Goal: Task Accomplishment & Management: Manage account settings

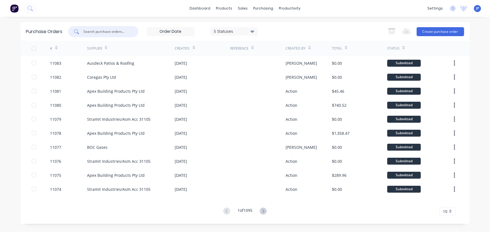
click at [113, 32] on input "text" at bounding box center [106, 32] width 47 height 6
type input "10861"
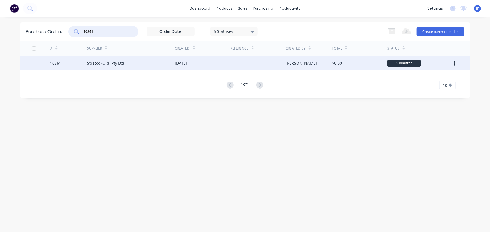
click at [117, 63] on div "Stratco (Qld) Pty Ltd" at bounding box center [105, 63] width 37 height 6
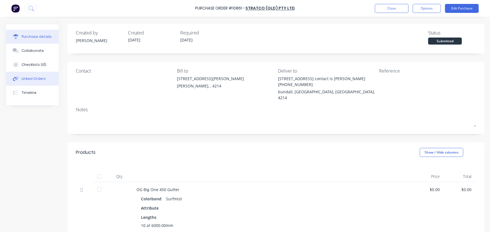
click at [45, 79] on button "Linked Orders" at bounding box center [32, 79] width 53 height 14
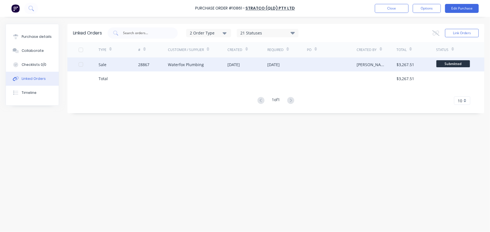
click at [202, 65] on div "Waterfox Plumbing" at bounding box center [186, 65] width 36 height 6
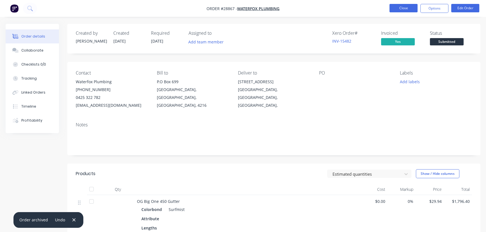
click at [405, 12] on button "Close" at bounding box center [404, 8] width 28 height 8
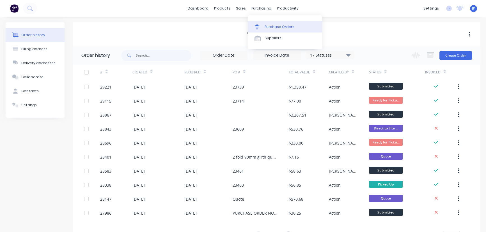
click at [267, 27] on div "Purchase Orders" at bounding box center [280, 26] width 30 height 5
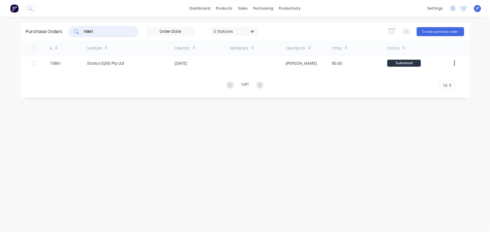
drag, startPoint x: 101, startPoint y: 33, endPoint x: 54, endPoint y: 35, distance: 46.6
click at [54, 35] on div "Purchase Orders 10861 5 Statuses 5 Statuses Export to Excel (XLSX) Create purch…" at bounding box center [244, 31] width 449 height 18
type input "11073"
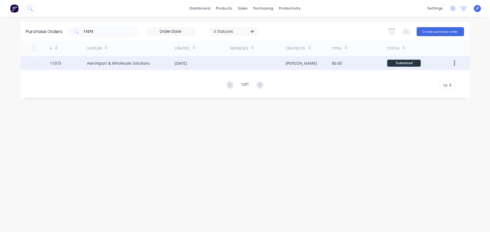
click at [112, 61] on div "Awrimport & Wholesale Solutions" at bounding box center [118, 63] width 63 height 6
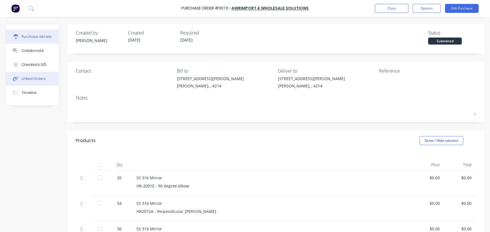
click at [32, 79] on div "Linked Orders" at bounding box center [34, 78] width 24 height 5
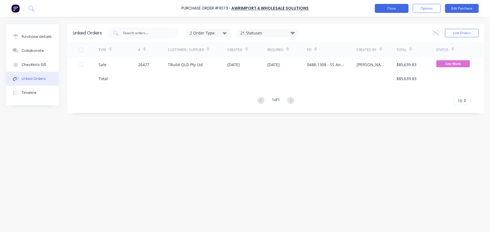
click at [384, 7] on button "Close" at bounding box center [392, 8] width 34 height 9
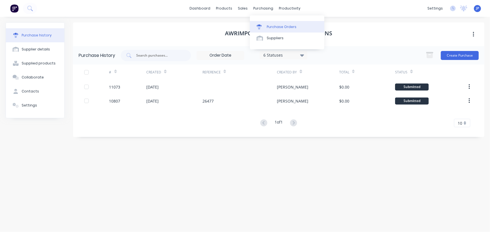
click at [268, 24] on div "Purchase Orders" at bounding box center [282, 26] width 30 height 5
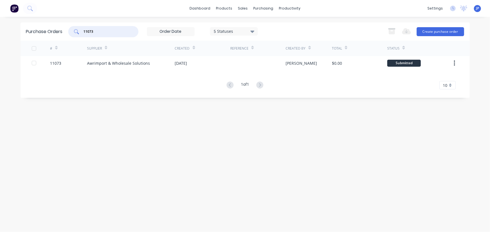
drag, startPoint x: 98, startPoint y: 29, endPoint x: 84, endPoint y: 27, distance: 14.5
click at [84, 27] on div "11073" at bounding box center [103, 31] width 70 height 11
type input "10626"
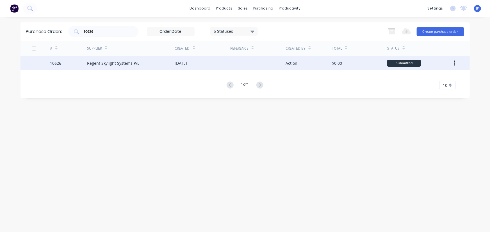
click at [92, 61] on div "Regent Skylight Systems P/L" at bounding box center [113, 63] width 52 height 6
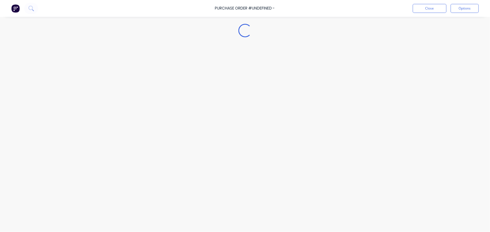
type textarea "x"
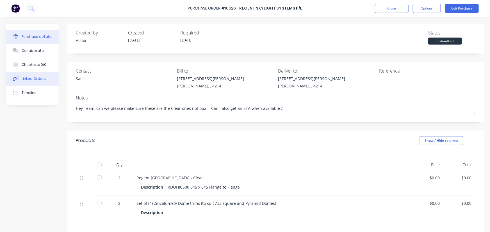
click at [45, 77] on button "Linked Orders" at bounding box center [32, 79] width 53 height 14
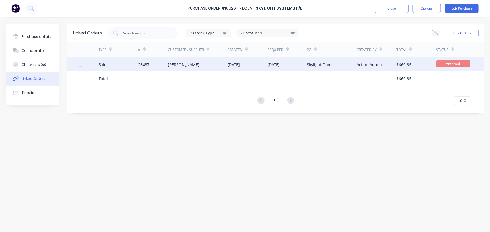
click at [148, 64] on div "28437" at bounding box center [143, 65] width 11 height 6
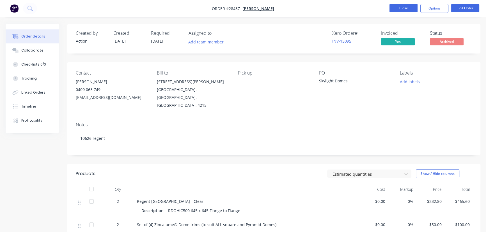
click at [403, 8] on button "Close" at bounding box center [404, 8] width 28 height 8
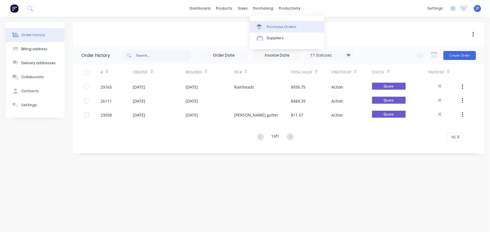
click at [281, 25] on div "Purchase Orders" at bounding box center [282, 26] width 30 height 5
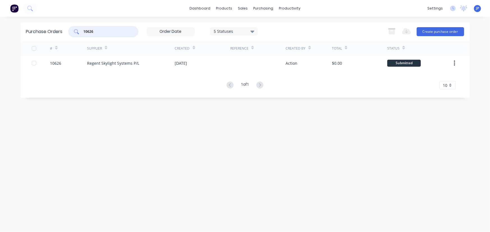
drag, startPoint x: 101, startPoint y: 32, endPoint x: 84, endPoint y: 33, distance: 17.4
click at [84, 33] on input "10626" at bounding box center [106, 32] width 47 height 6
type input "11050"
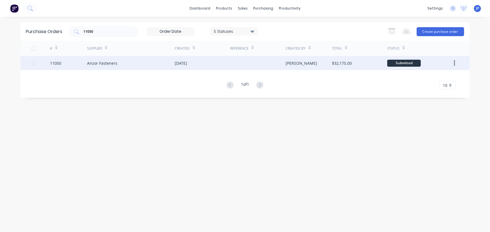
click at [104, 65] on div "Anzor Fasteners" at bounding box center [102, 63] width 30 height 6
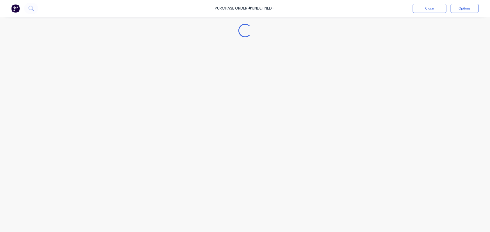
type textarea "x"
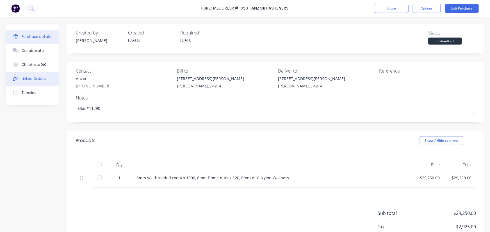
click at [32, 81] on div "Linked Orders" at bounding box center [34, 78] width 24 height 5
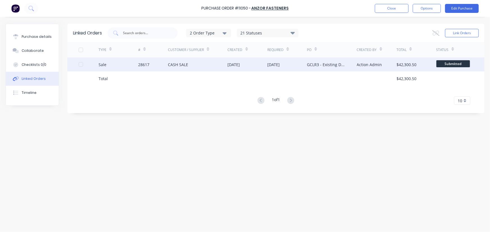
click at [152, 65] on div "28617" at bounding box center [153, 65] width 30 height 14
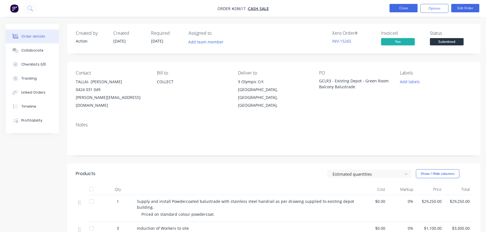
click at [393, 6] on button "Close" at bounding box center [404, 8] width 28 height 8
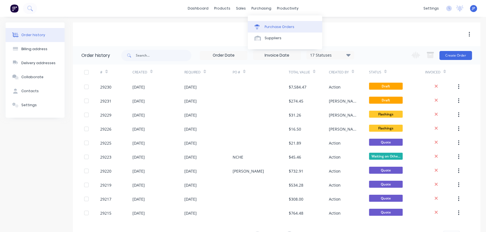
click at [272, 26] on div "Purchase Orders" at bounding box center [280, 26] width 30 height 5
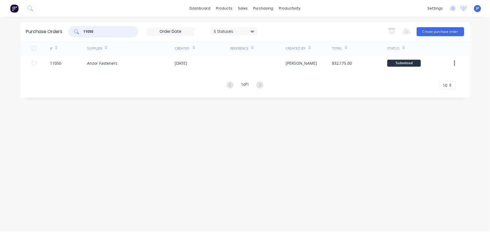
drag, startPoint x: 104, startPoint y: 33, endPoint x: 67, endPoint y: 33, distance: 36.5
click at [67, 33] on div "Purchase Orders 11050 5 Statuses 5 Statuses Export to Excel (XLSX) Create purch…" at bounding box center [244, 31] width 449 height 18
type input "11015"
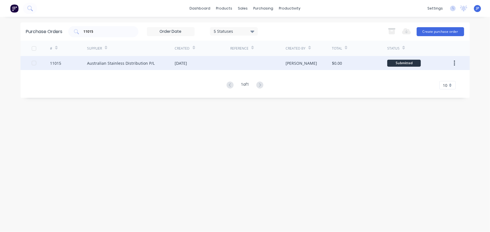
click at [85, 64] on div "11015" at bounding box center [68, 63] width 37 height 14
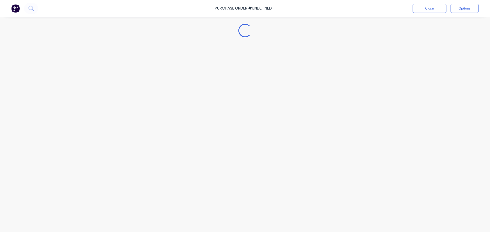
type textarea "x"
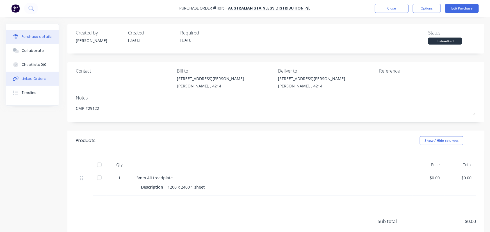
click at [43, 80] on div "Linked Orders" at bounding box center [34, 78] width 24 height 5
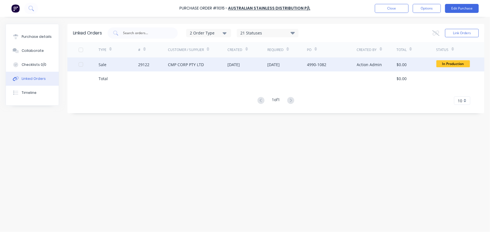
click at [172, 65] on div "CMP CORP PTY LTD" at bounding box center [186, 65] width 36 height 6
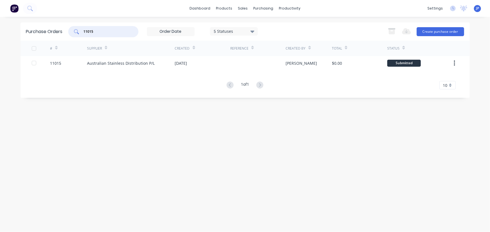
drag, startPoint x: 97, startPoint y: 31, endPoint x: 76, endPoint y: 30, distance: 21.4
click at [76, 30] on div "11015" at bounding box center [103, 31] width 70 height 11
type input "11022"
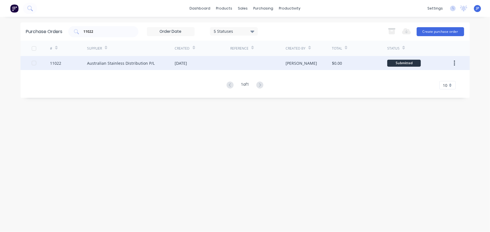
click at [97, 65] on div "Australian Stainless Distribution P/L" at bounding box center [121, 63] width 68 height 6
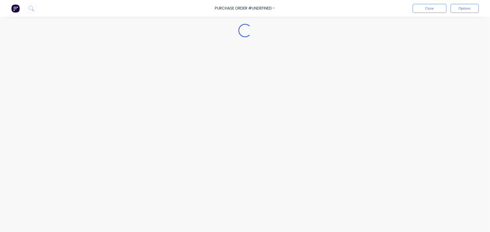
type textarea "x"
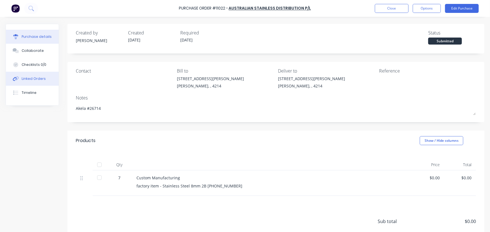
click at [43, 79] on div "Linked Orders" at bounding box center [34, 78] width 24 height 5
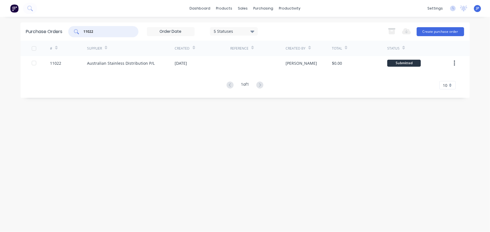
drag, startPoint x: 98, startPoint y: 33, endPoint x: 73, endPoint y: 34, distance: 25.3
click at [73, 34] on div "11022" at bounding box center [103, 31] width 70 height 11
type input "11057"
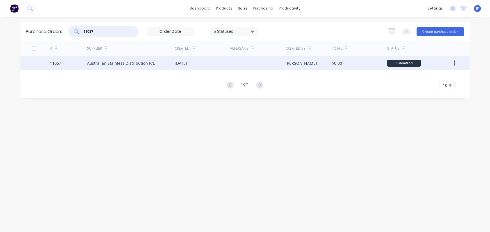
click at [88, 61] on div "Australian Stainless Distribution P/L" at bounding box center [121, 63] width 68 height 6
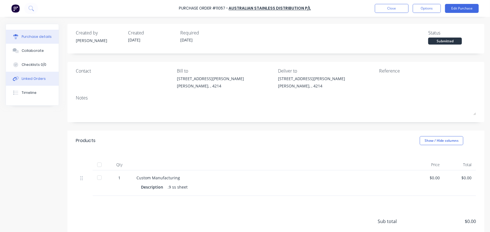
click at [47, 78] on button "Linked Orders" at bounding box center [32, 79] width 53 height 14
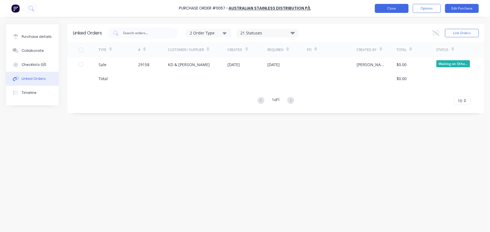
click at [380, 10] on button "Close" at bounding box center [392, 8] width 34 height 9
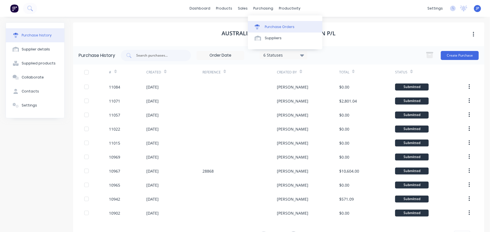
click at [269, 25] on div "Purchase Orders" at bounding box center [280, 26] width 30 height 5
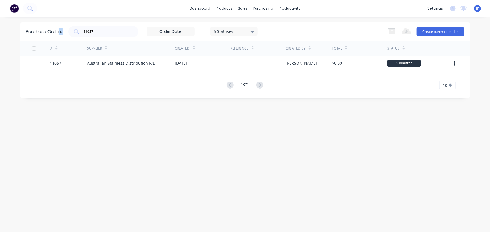
drag, startPoint x: 102, startPoint y: 35, endPoint x: 59, endPoint y: 31, distance: 43.2
click at [59, 32] on div "Purchase Orders 11057 5 Statuses 5 Statuses Export to Excel (XLSX) Create purch…" at bounding box center [244, 31] width 449 height 18
drag, startPoint x: 99, startPoint y: 32, endPoint x: 77, endPoint y: 31, distance: 21.9
click at [77, 31] on div "11057" at bounding box center [103, 31] width 70 height 11
type input "11031"
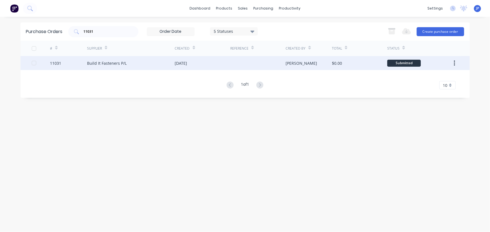
click at [88, 64] on div "Build It Fasteners P/L" at bounding box center [107, 63] width 40 height 6
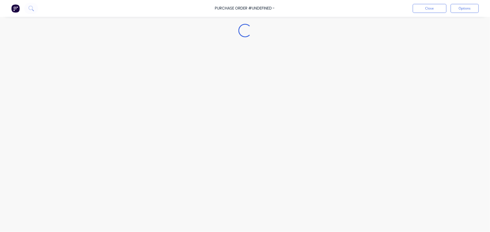
type textarea "x"
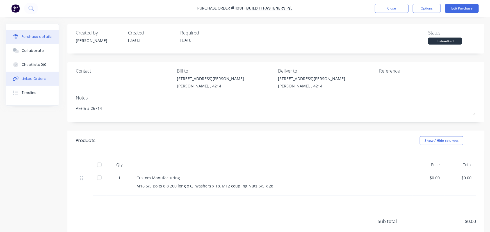
click at [31, 78] on div "Linked Orders" at bounding box center [34, 78] width 24 height 5
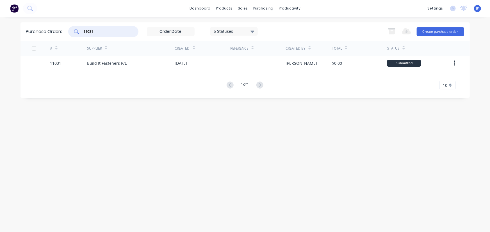
drag, startPoint x: 99, startPoint y: 32, endPoint x: 75, endPoint y: 33, distance: 24.2
click at [75, 33] on div "11031" at bounding box center [103, 31] width 70 height 11
type input "11062"
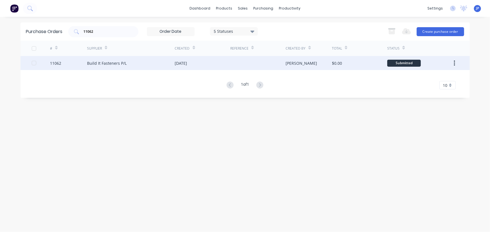
click at [101, 61] on div "Build It Fasteners P/L" at bounding box center [107, 63] width 40 height 6
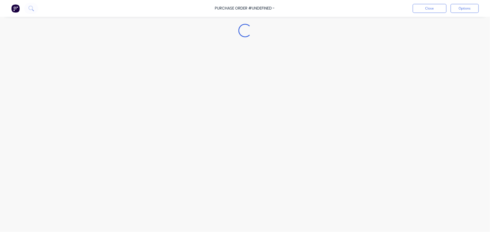
type textarea "x"
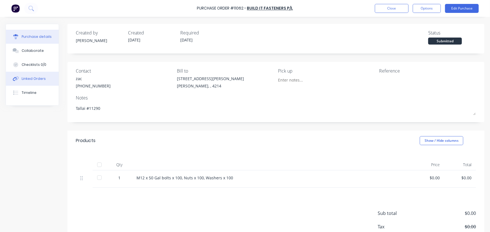
click at [45, 79] on button "Linked Orders" at bounding box center [32, 79] width 53 height 14
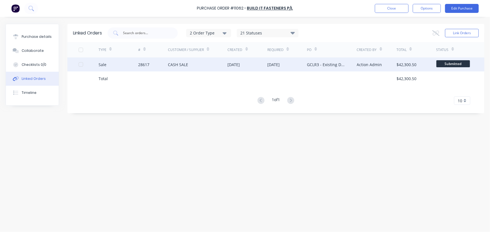
click at [140, 64] on div "28617" at bounding box center [143, 65] width 11 height 6
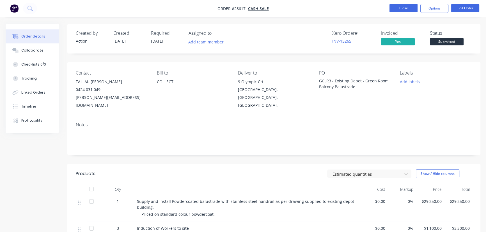
click at [398, 6] on button "Close" at bounding box center [404, 8] width 28 height 8
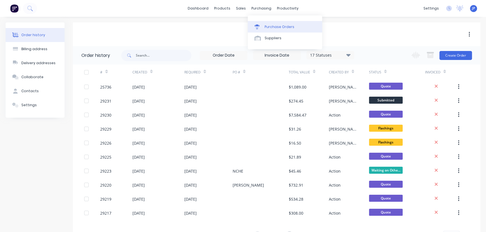
click at [270, 26] on div "Purchase Orders" at bounding box center [280, 26] width 30 height 5
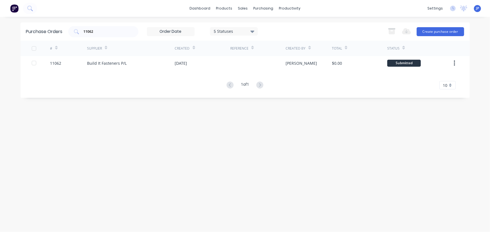
drag, startPoint x: 104, startPoint y: 35, endPoint x: 72, endPoint y: 37, distance: 32.0
click at [72, 37] on div "11062 5 Statuses 5 Statuses" at bounding box center [163, 31] width 190 height 11
drag, startPoint x: 98, startPoint y: 33, endPoint x: 75, endPoint y: 32, distance: 22.8
click at [75, 32] on div "11062" at bounding box center [103, 31] width 70 height 11
type input "10968"
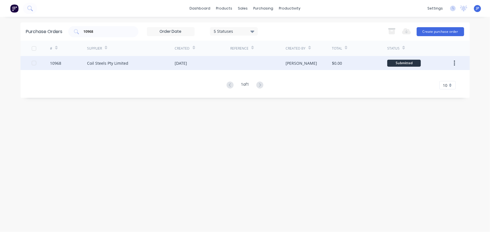
click at [118, 62] on div "Coil Steels Pty Limited" at bounding box center [107, 63] width 41 height 6
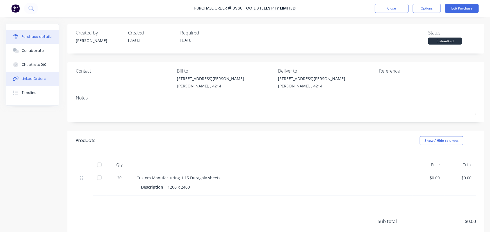
click at [43, 78] on div "Linked Orders" at bounding box center [34, 78] width 24 height 5
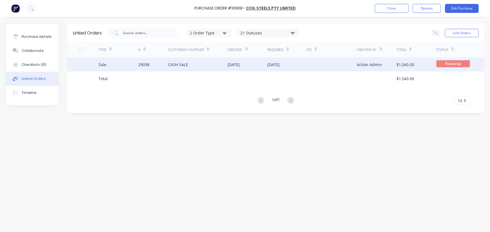
click at [150, 64] on div "29038" at bounding box center [153, 65] width 30 height 14
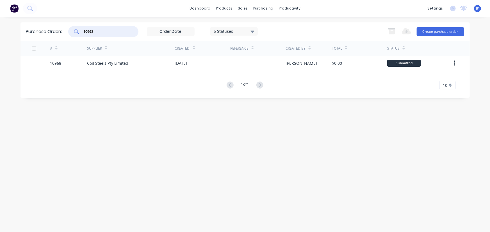
drag, startPoint x: 96, startPoint y: 33, endPoint x: 72, endPoint y: 35, distance: 24.0
click at [72, 35] on div "10968" at bounding box center [103, 31] width 70 height 11
type input "11016"
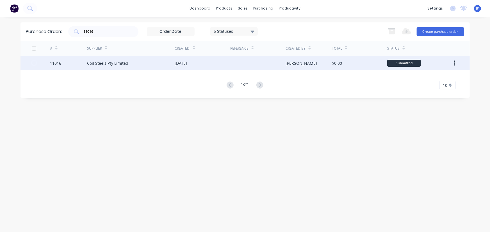
click at [87, 60] on div "Coil Steels Pty Limited" at bounding box center [107, 63] width 41 height 6
type textarea "x"
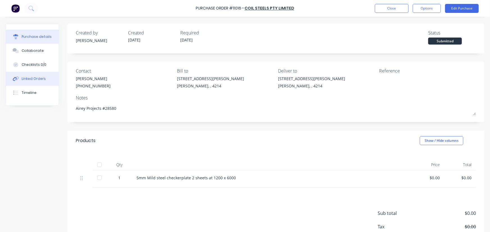
click at [41, 77] on div "Linked Orders" at bounding box center [34, 78] width 24 height 5
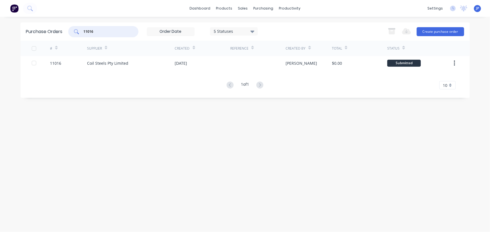
drag, startPoint x: 97, startPoint y: 33, endPoint x: 79, endPoint y: 36, distance: 18.5
click at [79, 36] on div "11016" at bounding box center [103, 31] width 70 height 11
type input "11019"
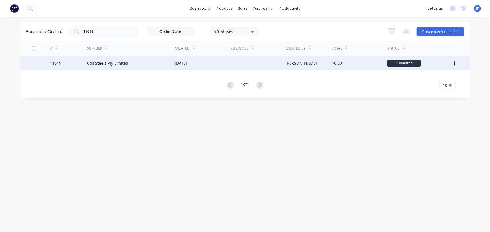
click at [92, 63] on div "Coil Steels Pty Limited" at bounding box center [107, 63] width 41 height 6
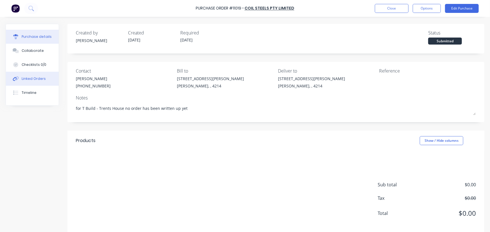
click at [43, 77] on div "Linked Orders" at bounding box center [34, 78] width 24 height 5
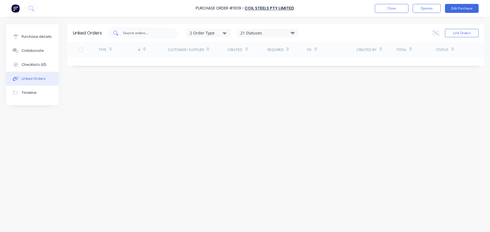
click at [130, 31] on input "text" at bounding box center [145, 33] width 47 height 6
click at [46, 38] on div "Purchase details" at bounding box center [37, 36] width 30 height 5
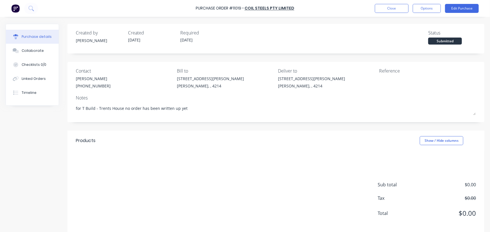
type textarea "x"
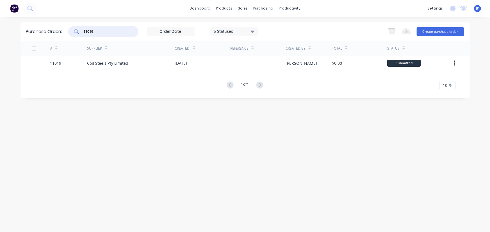
drag, startPoint x: 98, startPoint y: 31, endPoint x: 76, endPoint y: 32, distance: 22.7
click at [76, 32] on div "11019" at bounding box center [103, 31] width 70 height 11
type input "11056"
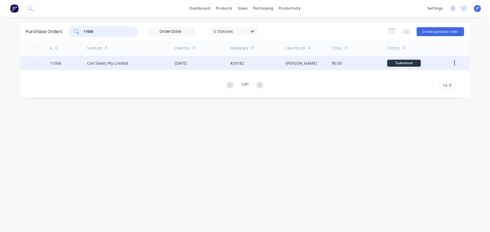
click at [88, 62] on div "Coil Steels Pty Limited" at bounding box center [107, 63] width 41 height 6
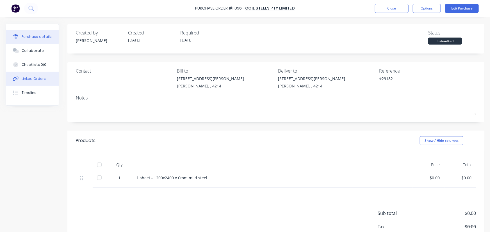
click at [47, 77] on button "Linked Orders" at bounding box center [32, 79] width 53 height 14
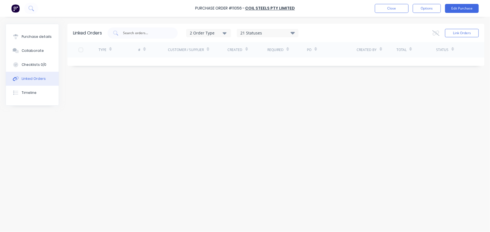
click at [295, 31] on icon at bounding box center [293, 32] width 4 height 7
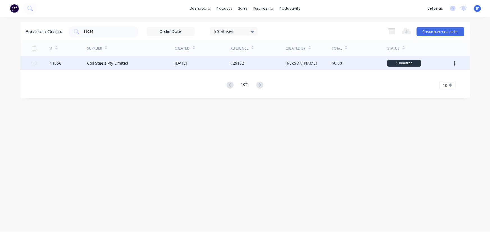
click at [92, 61] on div "Coil Steels Pty Limited" at bounding box center [107, 63] width 41 height 6
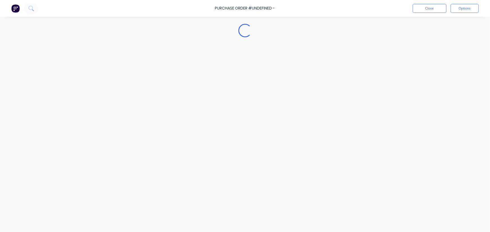
type textarea "x"
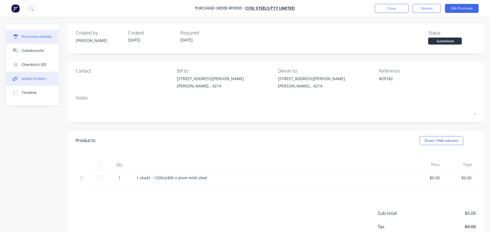
click at [38, 80] on div "Linked Orders" at bounding box center [34, 78] width 24 height 5
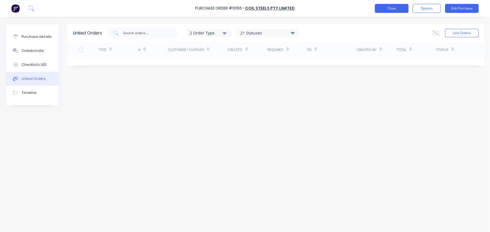
click at [380, 9] on button "Close" at bounding box center [392, 8] width 34 height 9
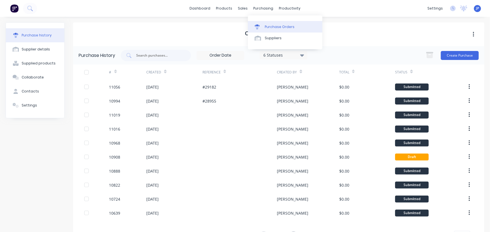
click at [268, 24] on div "Purchase Orders" at bounding box center [280, 26] width 30 height 5
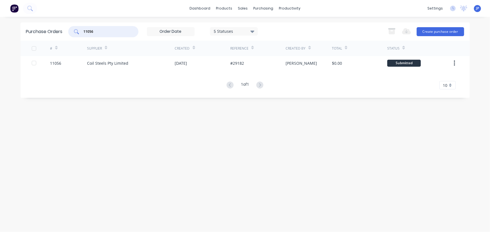
drag, startPoint x: 96, startPoint y: 31, endPoint x: 58, endPoint y: 30, distance: 37.9
click at [58, 30] on div "Purchase Orders 11056 5 Statuses 5 Statuses Export to Excel (XLSX) Create purch…" at bounding box center [244, 31] width 449 height 18
type input "10985"
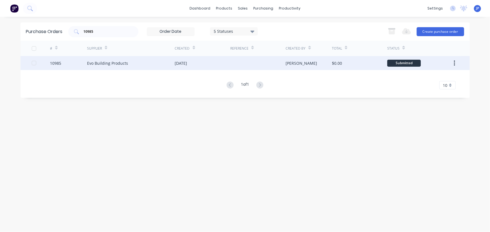
click at [88, 65] on div "Evo Building Products" at bounding box center [107, 63] width 41 height 6
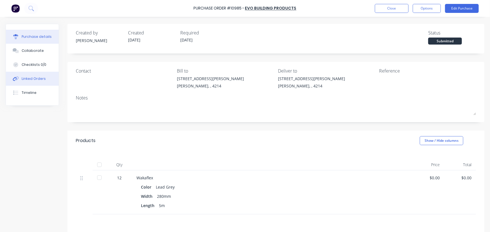
click at [35, 76] on div "Linked Orders" at bounding box center [34, 78] width 24 height 5
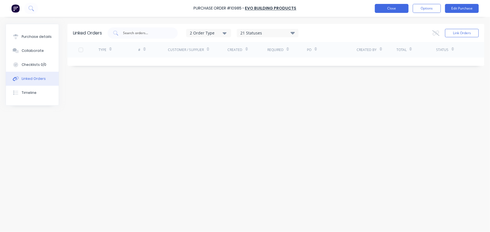
click at [380, 6] on button "Close" at bounding box center [392, 8] width 34 height 9
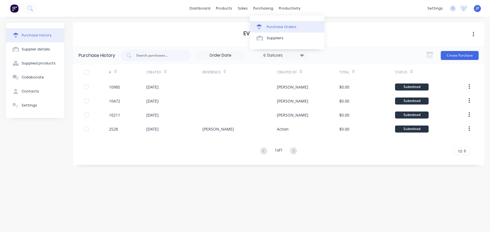
click at [269, 26] on div "Purchase Orders" at bounding box center [282, 26] width 30 height 5
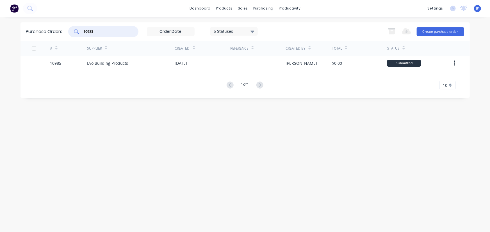
drag, startPoint x: 105, startPoint y: 31, endPoint x: 76, endPoint y: 31, distance: 28.9
click at [76, 31] on div "10985" at bounding box center [103, 31] width 70 height 11
type input "11048"
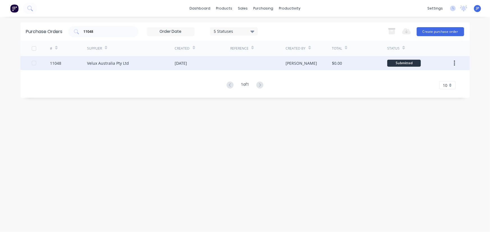
click at [112, 63] on div "Velux Australia Pty Ltd" at bounding box center [108, 63] width 42 height 6
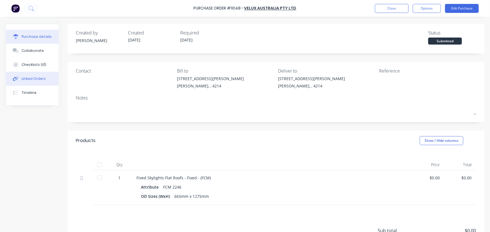
click at [38, 77] on div "Linked Orders" at bounding box center [34, 78] width 24 height 5
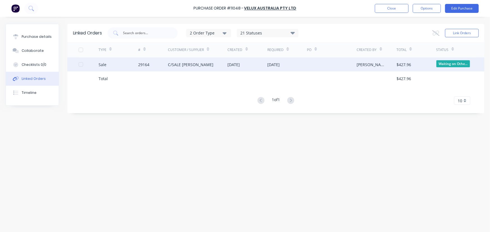
click at [174, 65] on div "C/SALE ROB HOSKINSON" at bounding box center [190, 65] width 45 height 6
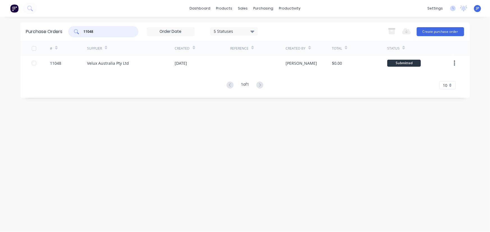
drag, startPoint x: 100, startPoint y: 32, endPoint x: 77, endPoint y: 34, distance: 23.1
click at [77, 34] on div "11048" at bounding box center [103, 31] width 70 height 11
type input "11052"
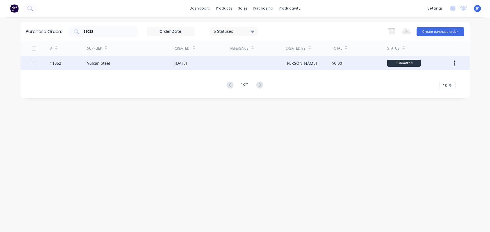
click at [88, 66] on div "Vulcan Steel" at bounding box center [98, 63] width 23 height 6
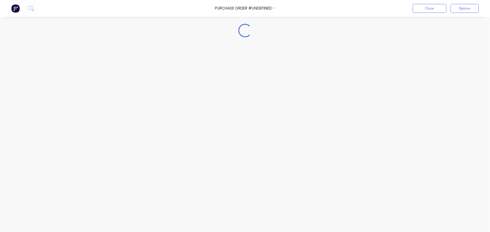
type textarea "x"
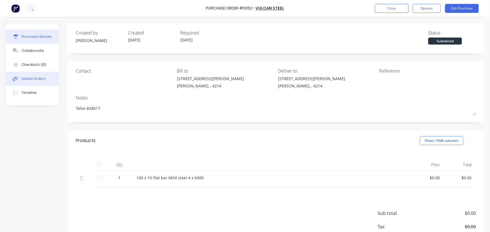
click at [42, 76] on div "Linked Orders" at bounding box center [34, 78] width 24 height 5
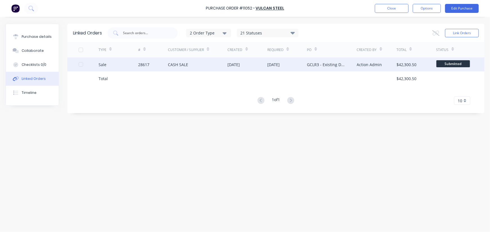
click at [148, 63] on div "28617" at bounding box center [143, 65] width 11 height 6
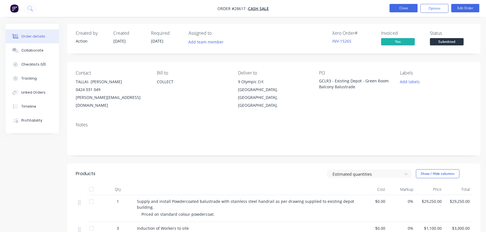
click at [403, 5] on button "Close" at bounding box center [404, 8] width 28 height 8
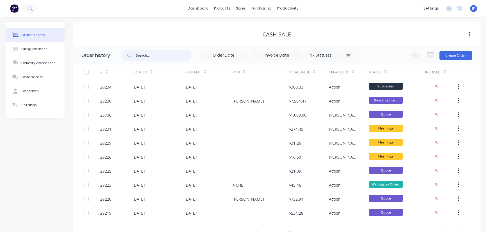
click at [154, 57] on input "text" at bounding box center [164, 55] width 56 height 11
type input "29226"
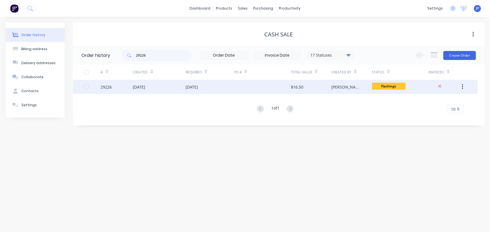
click at [145, 88] on div "[DATE]" at bounding box center [139, 87] width 12 height 6
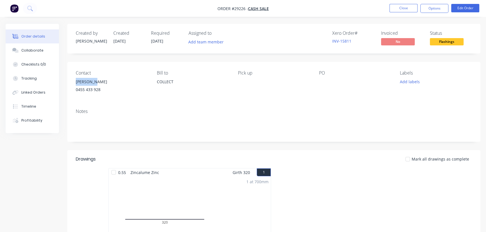
drag, startPoint x: 103, startPoint y: 84, endPoint x: 76, endPoint y: 80, distance: 27.4
click at [74, 79] on div "Contact Owen Davy 0455 433 928 Bill to COLLECT Pick up PO Labels Add labels" at bounding box center [273, 83] width 413 height 42
copy div "Owen Davy"
click at [430, 12] on button "Options" at bounding box center [435, 8] width 28 height 9
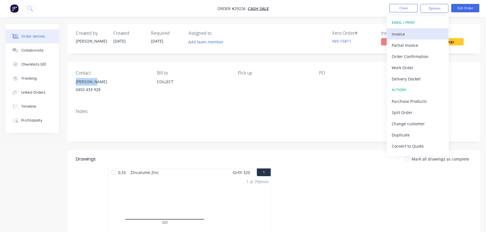
click at [392, 34] on div "Invoice" at bounding box center [418, 34] width 52 height 8
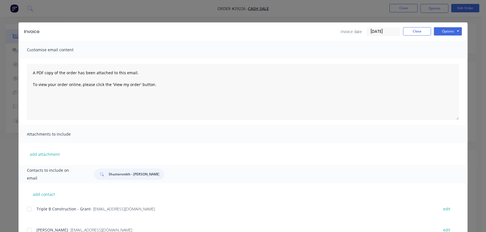
drag, startPoint x: 154, startPoint y: 175, endPoint x: 103, endPoint y: 177, distance: 51.1
click at [103, 177] on div "Shuttersmith - Stacey / Craig" at bounding box center [129, 174] width 70 height 11
paste input "Owen Davy"
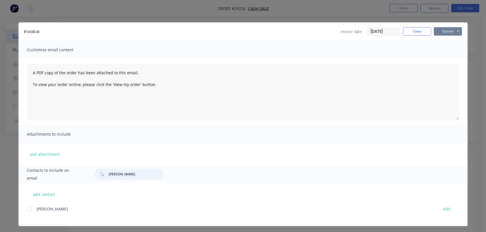
type input "Owen Davy"
click at [442, 31] on button "Options" at bounding box center [448, 31] width 28 height 8
click at [444, 51] on button "Print" at bounding box center [452, 50] width 36 height 9
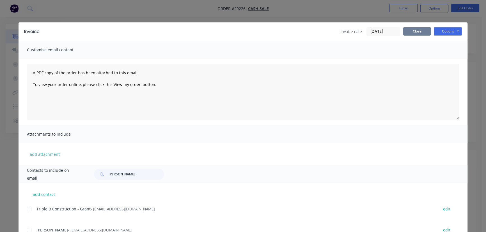
click at [421, 33] on button "Close" at bounding box center [417, 31] width 28 height 8
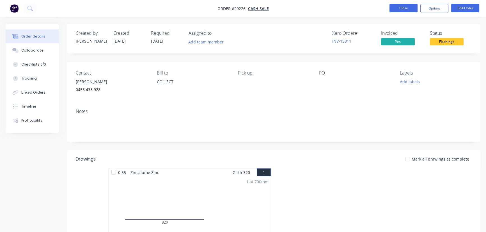
click at [396, 8] on button "Close" at bounding box center [404, 8] width 28 height 8
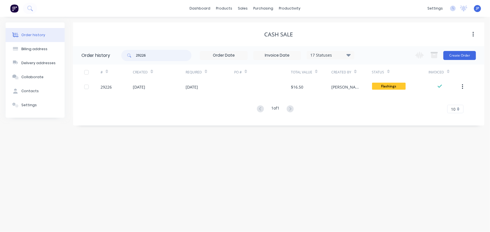
drag, startPoint x: 150, startPoint y: 56, endPoint x: 127, endPoint y: 59, distance: 23.1
click at [127, 59] on div "29226" at bounding box center [156, 55] width 70 height 11
type input "29229"
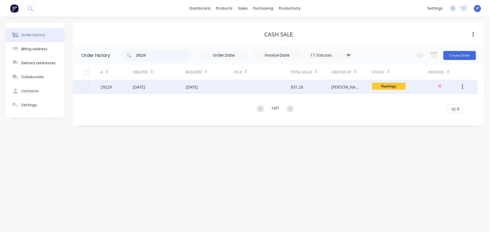
click at [134, 86] on div "[DATE]" at bounding box center [139, 87] width 12 height 6
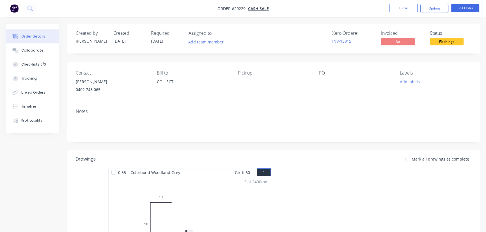
drag, startPoint x: 113, startPoint y: 83, endPoint x: 68, endPoint y: 82, distance: 44.6
click at [68, 82] on div "Contact peter hutchinson 0402 748 065 Bill to COLLECT Pick up PO Labels Add lab…" at bounding box center [273, 83] width 413 height 42
copy div "[PERSON_NAME]"
click at [422, 8] on button "Options" at bounding box center [435, 8] width 28 height 9
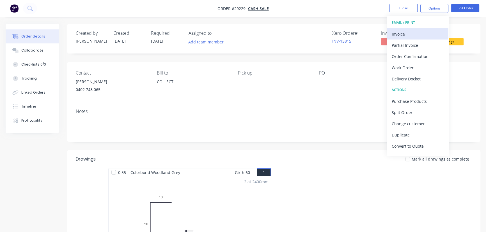
click at [414, 35] on div "Invoice" at bounding box center [418, 34] width 52 height 8
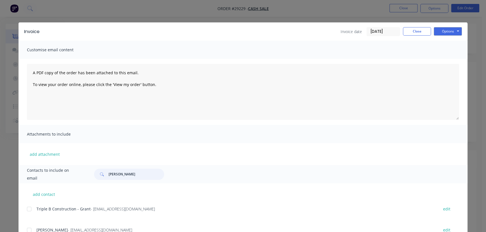
drag, startPoint x: 131, startPoint y: 176, endPoint x: 102, endPoint y: 179, distance: 29.0
click at [102, 179] on div "Owen Davy" at bounding box center [129, 174] width 70 height 11
paste input "[PERSON_NAME]"
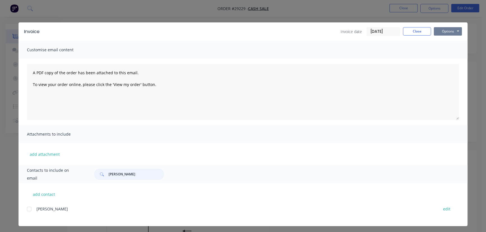
type input "[PERSON_NAME]"
click at [439, 30] on button "Options" at bounding box center [448, 31] width 28 height 8
click at [439, 52] on button "Print" at bounding box center [452, 50] width 36 height 9
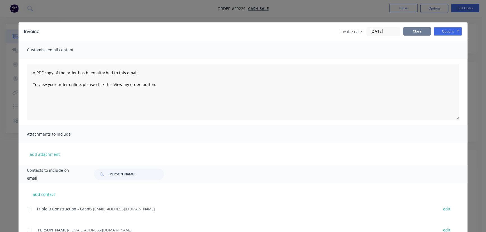
click at [407, 34] on button "Close" at bounding box center [417, 31] width 28 height 8
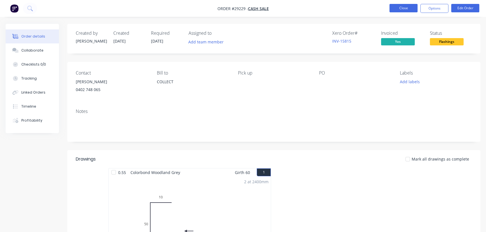
click at [404, 11] on button "Close" at bounding box center [404, 8] width 28 height 8
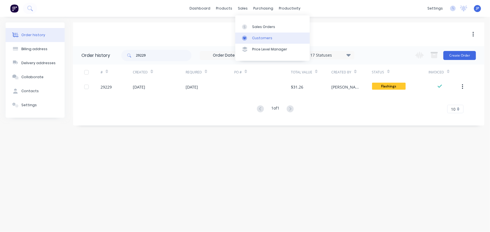
click at [250, 37] on div at bounding box center [246, 38] width 8 height 5
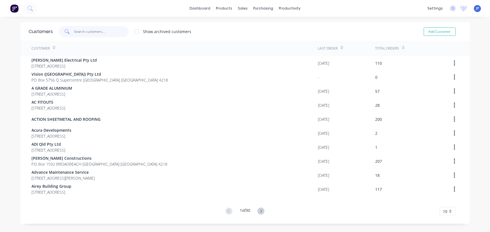
click at [112, 31] on input "text" at bounding box center [101, 31] width 55 height 11
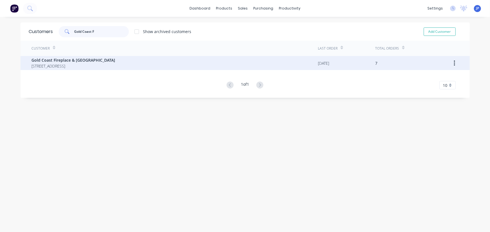
type input "Gold Coast F"
click at [85, 68] on span "84 Bundall Road BUNDALL Queensland Australia 4217" at bounding box center [74, 66] width 84 height 6
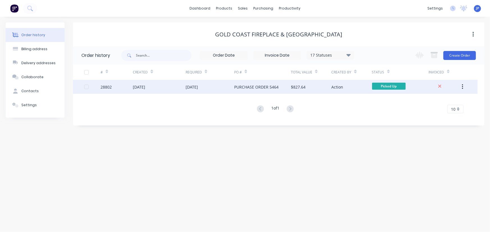
click at [169, 87] on div "23 Sep 2025" at bounding box center [159, 87] width 53 height 14
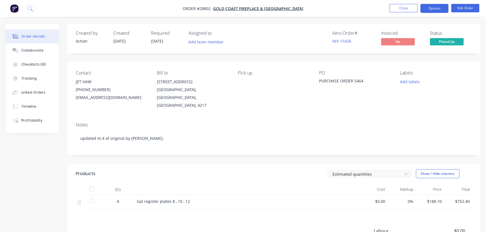
click at [435, 9] on button "Options" at bounding box center [435, 8] width 28 height 9
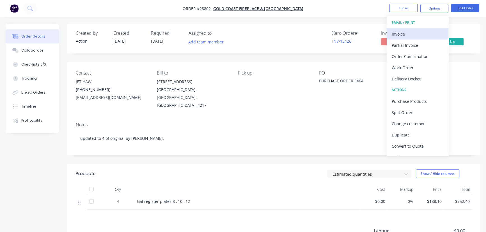
click at [412, 33] on div "Invoice" at bounding box center [418, 34] width 52 height 8
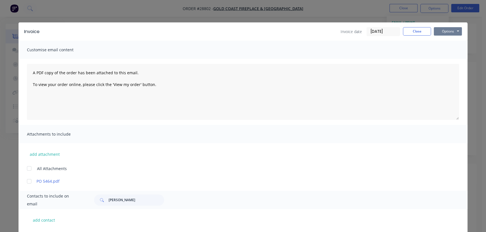
click at [445, 31] on button "Options" at bounding box center [448, 31] width 28 height 8
click at [447, 49] on button "Print" at bounding box center [452, 50] width 36 height 9
click at [406, 36] on div "Invoice date 13/10/25 Close Options Preview Print Email" at bounding box center [401, 31] width 121 height 9
click at [410, 33] on button "Close" at bounding box center [417, 31] width 28 height 8
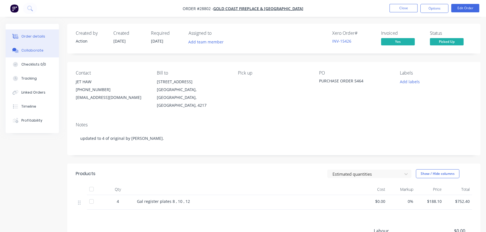
click at [35, 49] on div "Collaborate" at bounding box center [32, 50] width 22 height 5
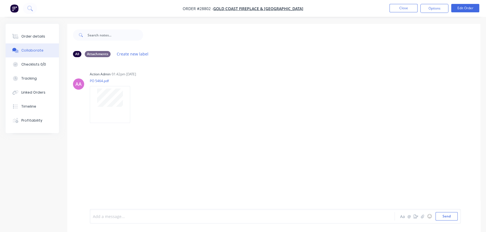
click at [107, 219] on div at bounding box center [229, 217] width 273 height 6
click at [439, 213] on button "Send" at bounding box center [447, 217] width 22 height 8
click at [398, 6] on button "Close" at bounding box center [404, 8] width 28 height 8
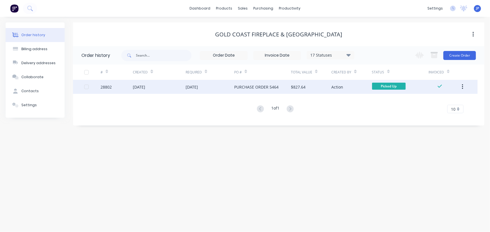
click at [461, 86] on button "button" at bounding box center [462, 87] width 13 height 10
click at [432, 101] on div "Archive" at bounding box center [442, 102] width 43 height 8
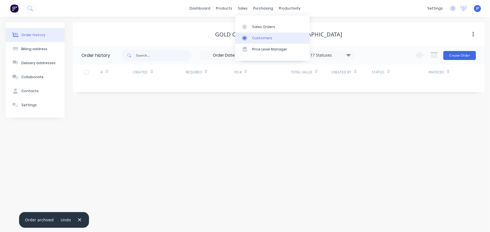
click at [254, 38] on div "Customers" at bounding box center [262, 38] width 20 height 5
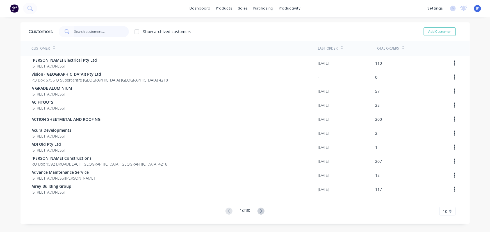
click at [92, 31] on input "text" at bounding box center [101, 31] width 55 height 11
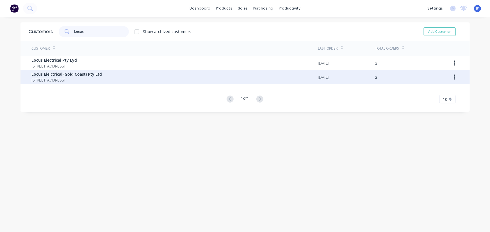
type input "Locus"
click at [69, 75] on span "Locus Elelctrical (Gold Coast) Pty Ltd" at bounding box center [67, 74] width 70 height 6
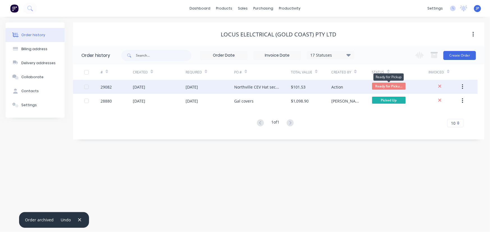
click at [383, 88] on span "Ready for Picku..." at bounding box center [389, 86] width 34 height 7
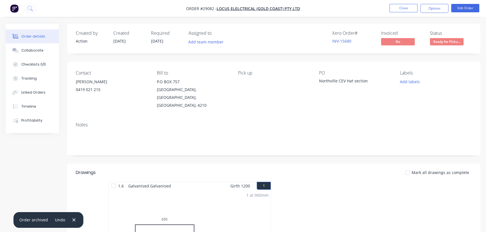
click at [438, 44] on span "Ready for Picku..." at bounding box center [447, 41] width 34 height 7
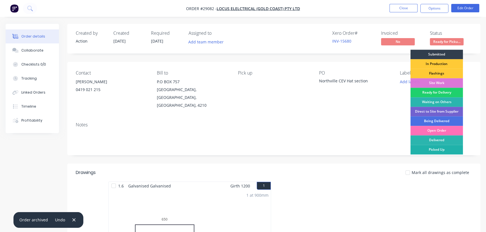
click at [434, 149] on div "Picked Up" at bounding box center [437, 150] width 53 height 10
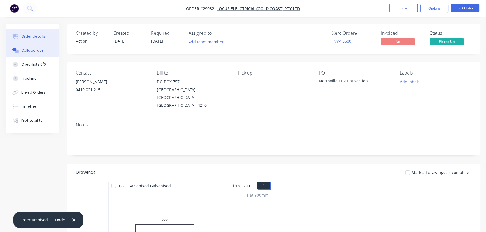
click at [42, 49] on button "Collaborate" at bounding box center [32, 51] width 53 height 14
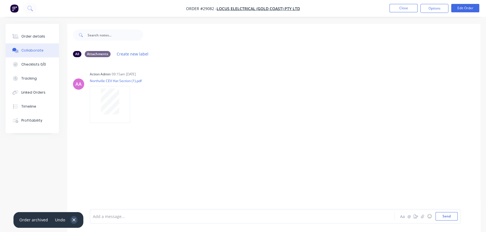
click at [72, 220] on icon "button" at bounding box center [73, 220] width 3 height 3
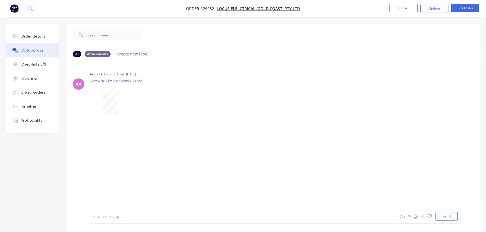
click at [103, 218] on div at bounding box center [229, 217] width 273 height 6
click at [448, 217] on button "Send" at bounding box center [447, 217] width 22 height 8
click at [397, 9] on button "Close" at bounding box center [404, 8] width 28 height 8
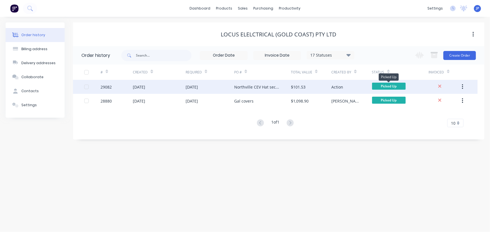
click at [382, 84] on span "Picked Up" at bounding box center [389, 86] width 34 height 7
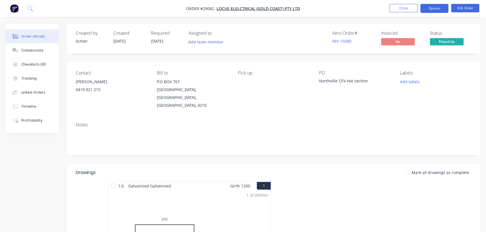
click at [432, 7] on button "Options" at bounding box center [435, 8] width 28 height 9
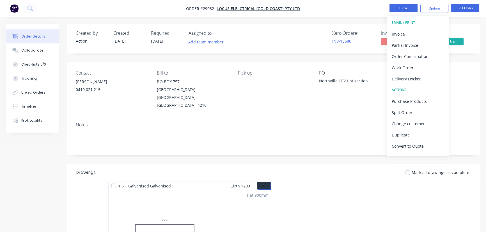
click at [403, 8] on button "Close" at bounding box center [404, 8] width 28 height 8
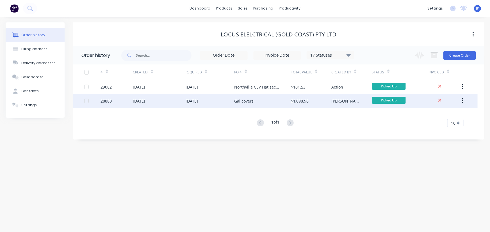
click at [241, 104] on div "Gal covers" at bounding box center [243, 101] width 19 height 6
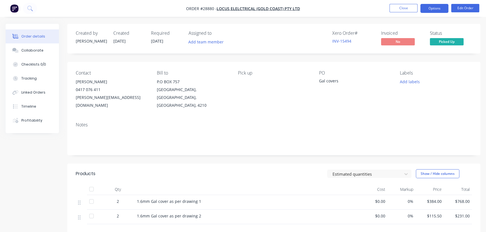
click at [427, 11] on button "Options" at bounding box center [435, 8] width 28 height 9
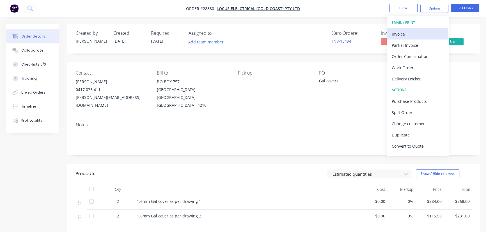
click at [407, 37] on div "Invoice" at bounding box center [418, 34] width 52 height 8
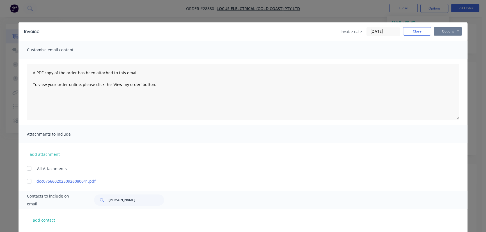
drag, startPoint x: 445, startPoint y: 28, endPoint x: 445, endPoint y: 36, distance: 8.4
click at [445, 28] on button "Options" at bounding box center [448, 31] width 28 height 8
click at [444, 54] on button "Print" at bounding box center [452, 50] width 36 height 9
click at [403, 30] on button "Close" at bounding box center [417, 31] width 28 height 8
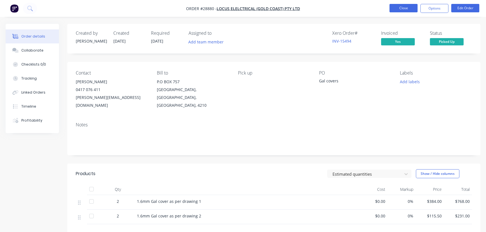
click at [403, 6] on button "Close" at bounding box center [404, 8] width 28 height 8
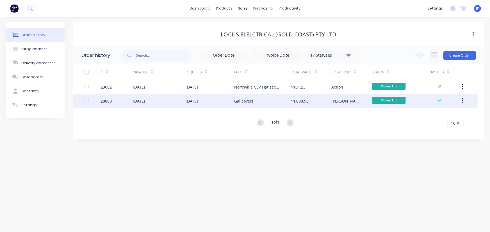
click at [465, 100] on button "button" at bounding box center [462, 101] width 13 height 10
click at [459, 111] on button "Archive" at bounding box center [442, 115] width 53 height 11
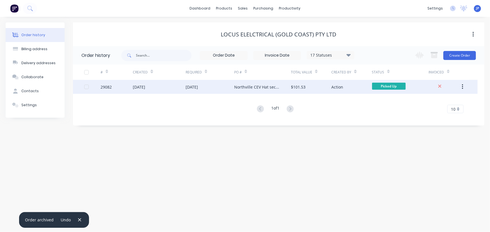
click at [263, 84] on div "Northville CEV Hat section" at bounding box center [262, 87] width 57 height 14
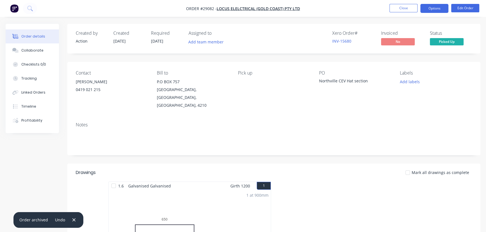
click at [427, 9] on button "Options" at bounding box center [435, 8] width 28 height 9
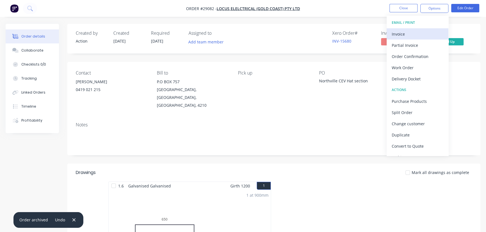
click at [417, 36] on div "Invoice" at bounding box center [418, 34] width 52 height 8
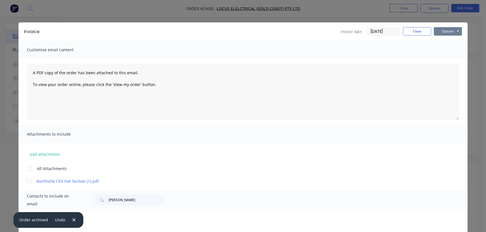
drag, startPoint x: 447, startPoint y: 29, endPoint x: 447, endPoint y: 35, distance: 5.6
click at [447, 29] on button "Options" at bounding box center [448, 31] width 28 height 8
click at [446, 49] on button "Print" at bounding box center [452, 50] width 36 height 9
click at [410, 32] on button "Close" at bounding box center [417, 31] width 28 height 8
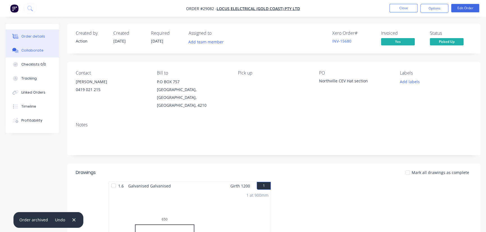
click at [28, 48] on div "Collaborate" at bounding box center [32, 50] width 22 height 5
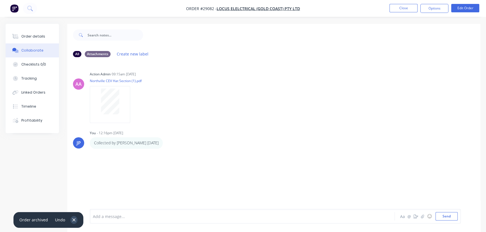
click at [70, 220] on button "button" at bounding box center [73, 220] width 7 height 8
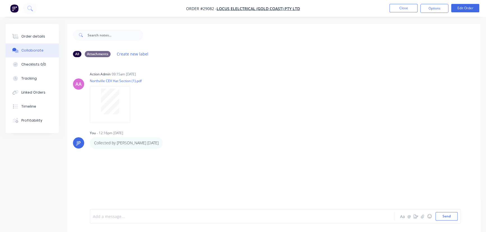
click at [120, 220] on div at bounding box center [229, 217] width 273 height 6
click at [445, 216] on button "Send" at bounding box center [447, 217] width 22 height 8
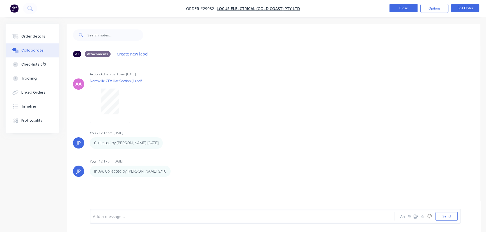
click at [400, 10] on button "Close" at bounding box center [404, 8] width 28 height 8
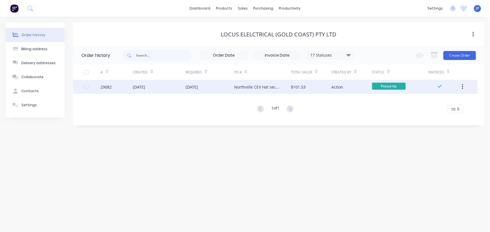
click at [461, 88] on button "button" at bounding box center [462, 87] width 13 height 10
click at [452, 102] on div "Archive" at bounding box center [442, 102] width 43 height 8
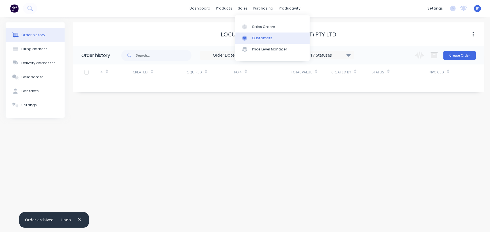
click at [254, 34] on link "Customers" at bounding box center [272, 38] width 74 height 11
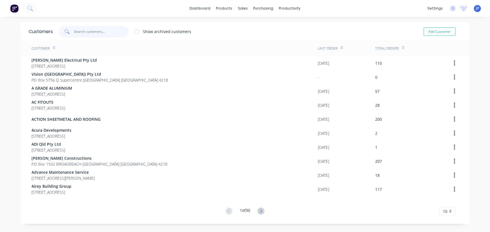
click at [92, 31] on input "text" at bounding box center [101, 31] width 55 height 11
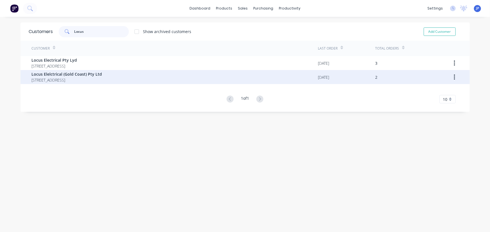
type input "Locus"
click at [90, 79] on span "P.O BOX 757 OXENFORD Queensland Australia 4210" at bounding box center [67, 80] width 70 height 6
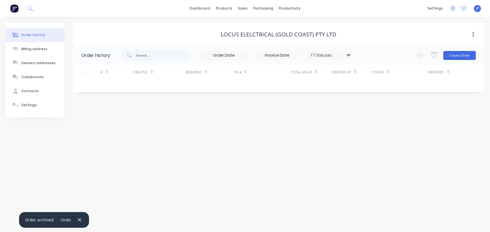
click at [350, 55] on icon at bounding box center [348, 55] width 4 height 3
click at [377, 120] on label at bounding box center [377, 120] width 0 height 0
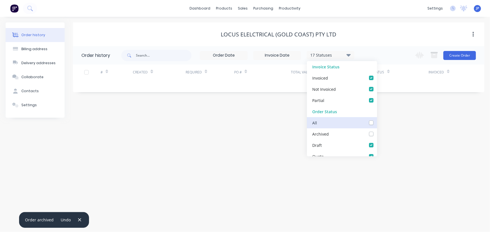
click at [377, 122] on input "checkbox" at bounding box center [379, 122] width 4 height 5
checkbox input "true"
click at [120, 120] on div "Order history Billing address Delivery addresses Collaborate Contacts Settings …" at bounding box center [245, 125] width 490 height 216
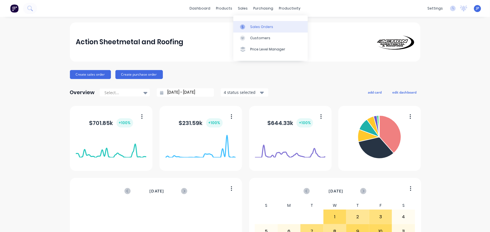
click at [255, 25] on div "Sales Orders" at bounding box center [261, 26] width 23 height 5
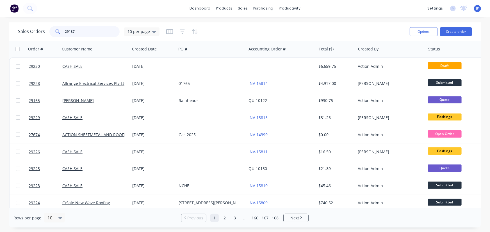
type input "29187"
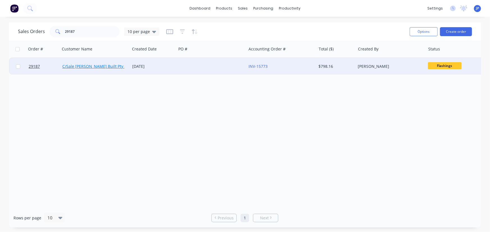
click at [84, 65] on link "C/Sale Lamont Built Pty Ltd" at bounding box center [96, 66] width 68 height 5
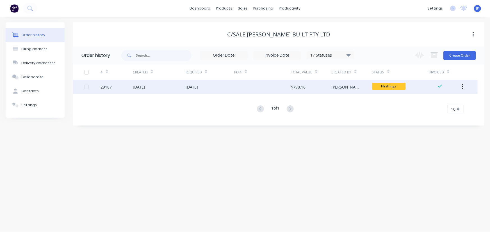
click at [145, 89] on div "[DATE]" at bounding box center [139, 87] width 12 height 6
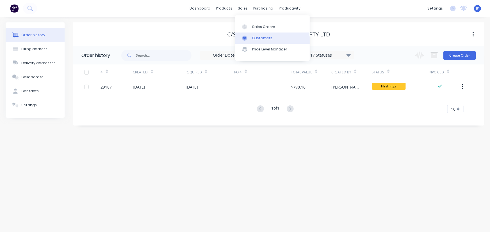
click at [255, 38] on div "Customers" at bounding box center [262, 38] width 20 height 5
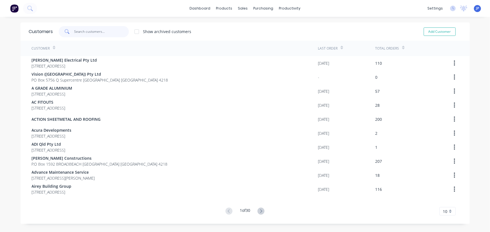
click at [76, 31] on input "text" at bounding box center [101, 31] width 55 height 11
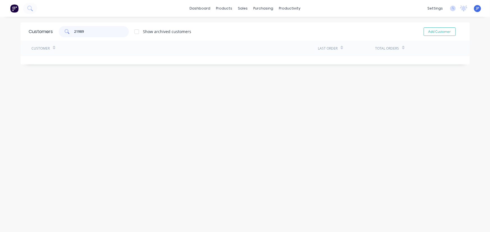
drag, startPoint x: 90, startPoint y: 32, endPoint x: 68, endPoint y: 37, distance: 22.3
click at [68, 37] on div "Customers 21989 Show archived customers Add Customer" at bounding box center [244, 31] width 449 height 18
click at [253, 37] on div "Customers" at bounding box center [260, 38] width 20 height 5
drag, startPoint x: 93, startPoint y: 31, endPoint x: 63, endPoint y: 34, distance: 30.5
click at [63, 34] on div "21989" at bounding box center [94, 31] width 70 height 11
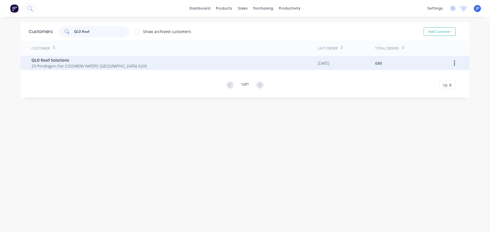
type input "QLD Roof"
click at [59, 60] on span "QLD Roof Solutions" at bounding box center [89, 60] width 115 height 6
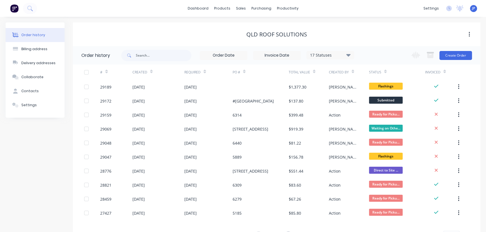
click at [349, 55] on icon at bounding box center [348, 55] width 4 height 3
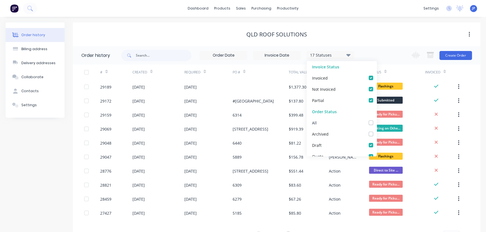
click at [377, 120] on label at bounding box center [377, 120] width 0 height 0
click at [377, 124] on input "checkbox" at bounding box center [379, 122] width 4 height 5
checkbox input "true"
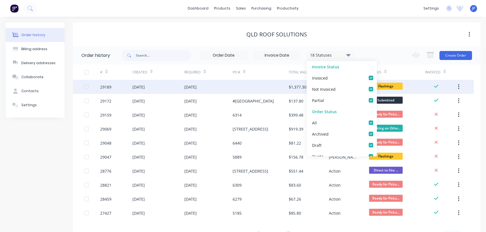
click at [255, 81] on div at bounding box center [261, 87] width 56 height 14
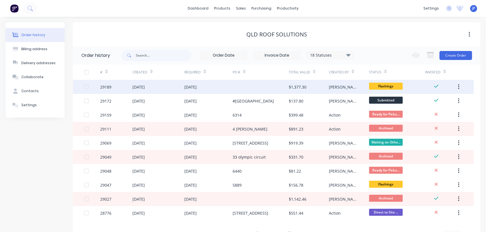
click at [145, 88] on div "[DATE]" at bounding box center [139, 87] width 12 height 6
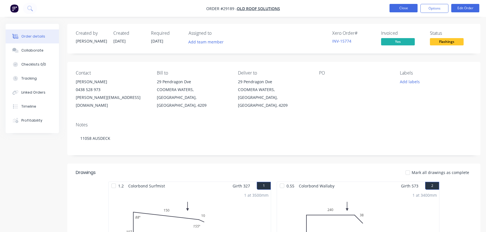
click at [408, 8] on button "Close" at bounding box center [404, 8] width 28 height 8
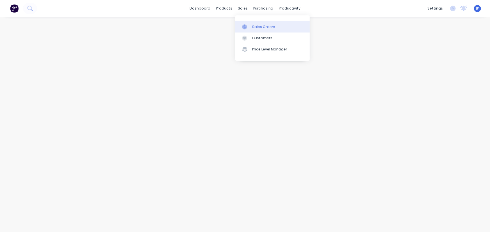
click at [255, 25] on div "Sales Orders" at bounding box center [263, 26] width 23 height 5
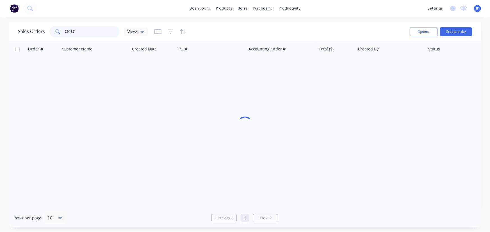
drag, startPoint x: 85, startPoint y: 31, endPoint x: 49, endPoint y: 33, distance: 35.7
click at [49, 33] on div "29187" at bounding box center [84, 31] width 70 height 11
type input "29038"
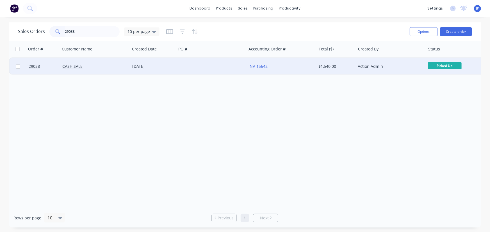
click at [147, 65] on div "02 Oct 2025" at bounding box center [153, 67] width 42 height 6
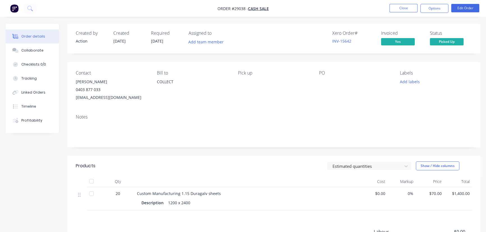
click at [398, 6] on button "Close" at bounding box center [404, 8] width 28 height 8
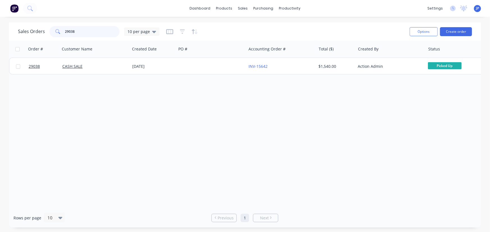
drag, startPoint x: 97, startPoint y: 32, endPoint x: 62, endPoint y: 31, distance: 35.1
click at [62, 31] on div "29038" at bounding box center [84, 31] width 70 height 11
click at [181, 31] on icon "button" at bounding box center [182, 32] width 5 height 6
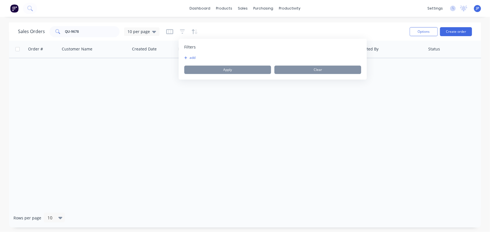
click at [191, 58] on button "add" at bounding box center [191, 58] width 14 height 4
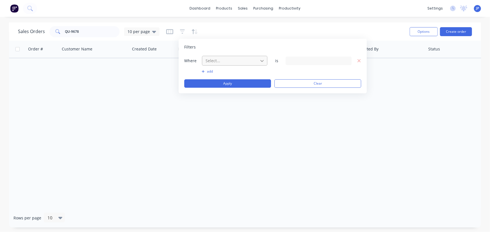
click at [262, 61] on icon at bounding box center [262, 61] width 6 height 6
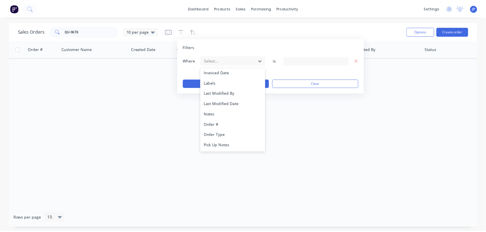
scroll to position [136, 0]
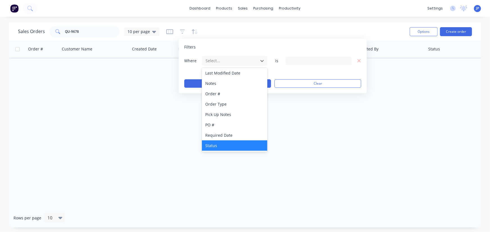
click at [227, 143] on div "Status" at bounding box center [234, 146] width 65 height 10
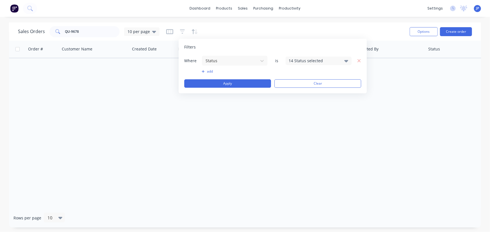
click at [346, 60] on icon at bounding box center [346, 61] width 4 height 2
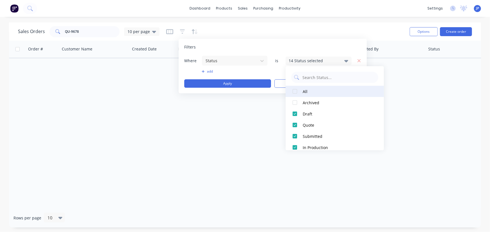
click at [296, 92] on div at bounding box center [294, 91] width 11 height 11
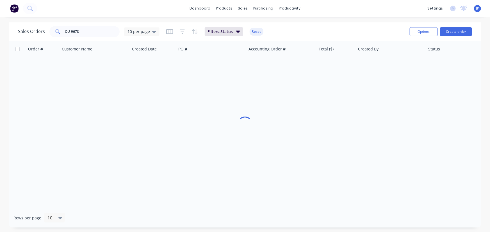
drag, startPoint x: 244, startPoint y: 109, endPoint x: 240, endPoint y: 105, distance: 5.0
click at [243, 109] on div "Order # Customer Name Created Date PO # Accounting Order # Total ($) Created By…" at bounding box center [245, 125] width 472 height 168
drag, startPoint x: 89, startPoint y: 31, endPoint x: 58, endPoint y: 35, distance: 31.1
click at [58, 35] on div "QU-9678" at bounding box center [84, 31] width 70 height 11
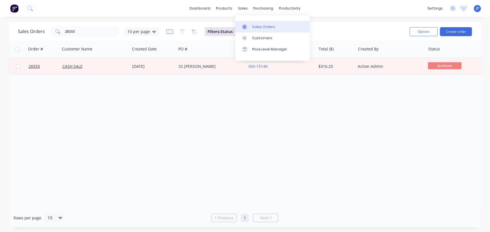
click at [257, 25] on div "Sales Orders" at bounding box center [263, 26] width 23 height 5
click at [256, 28] on div "Sales Orders" at bounding box center [263, 26] width 23 height 5
drag, startPoint x: 79, startPoint y: 28, endPoint x: 48, endPoint y: 33, distance: 31.0
click at [48, 33] on div "Sales Orders 28333 10 per page" at bounding box center [89, 31] width 142 height 11
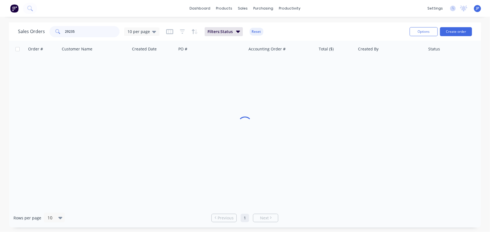
type input "29235"
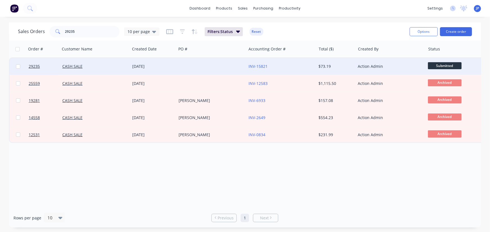
click at [131, 65] on div "[DATE]" at bounding box center [153, 66] width 46 height 17
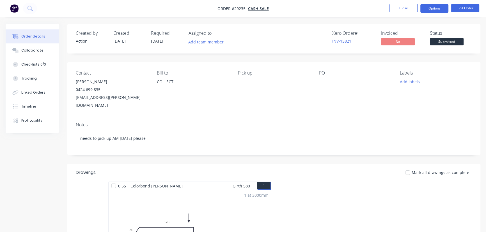
click at [431, 11] on button "Options" at bounding box center [435, 8] width 28 height 9
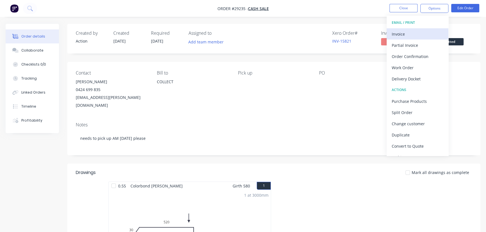
click at [413, 33] on div "Invoice" at bounding box center [418, 34] width 52 height 8
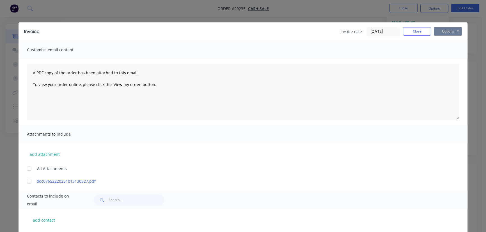
drag, startPoint x: 442, startPoint y: 33, endPoint x: 443, endPoint y: 36, distance: 3.1
click at [443, 33] on button "Options" at bounding box center [448, 31] width 28 height 8
click at [446, 49] on button "Print" at bounding box center [452, 50] width 36 height 9
click at [406, 33] on button "Close" at bounding box center [417, 31] width 28 height 8
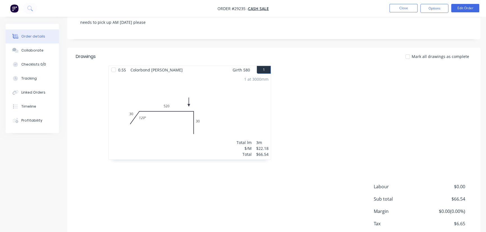
scroll to position [65, 0]
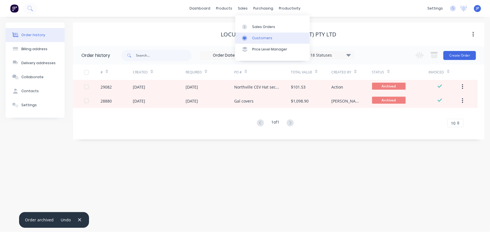
click at [257, 37] on div "Customers" at bounding box center [262, 38] width 20 height 5
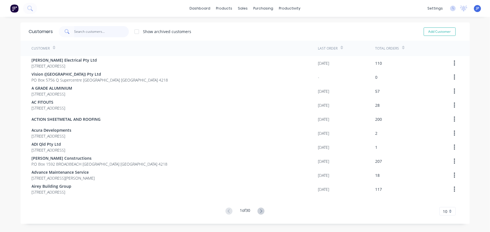
click at [100, 33] on input "text" at bounding box center [101, 31] width 55 height 11
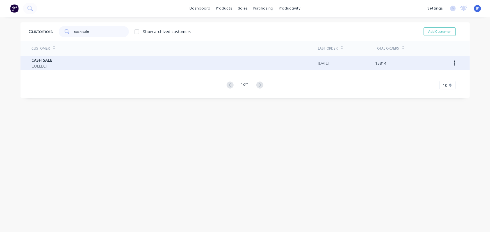
type input "cash sale"
click at [40, 61] on span "CASH SALE" at bounding box center [42, 60] width 21 height 6
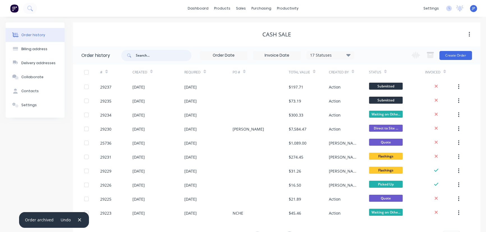
click at [146, 59] on input "text" at bounding box center [164, 55] width 56 height 11
type input "28967"
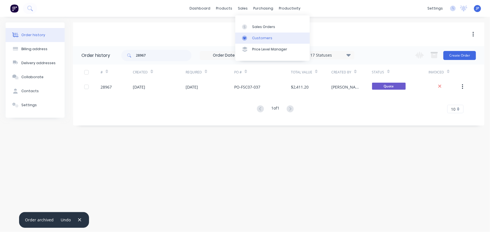
click at [255, 36] on div "Customers" at bounding box center [262, 38] width 20 height 5
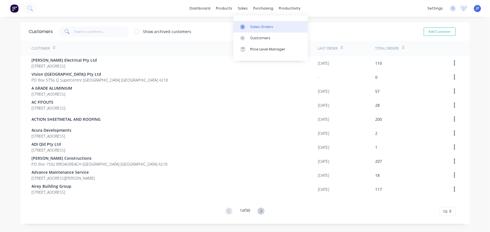
click at [256, 25] on div "Sales Orders" at bounding box center [261, 26] width 23 height 5
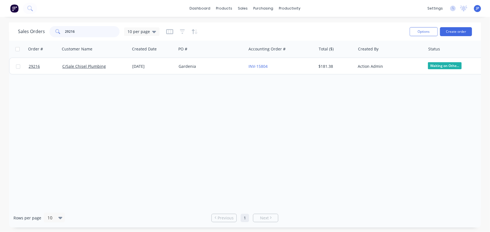
drag, startPoint x: 88, startPoint y: 34, endPoint x: 63, endPoint y: 34, distance: 24.2
click at [63, 34] on div "29216" at bounding box center [84, 31] width 70 height 11
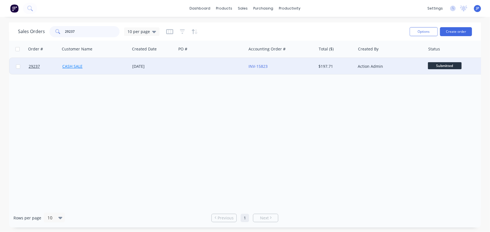
type input "29237"
click at [76, 67] on link "CASH SALE" at bounding box center [72, 66] width 20 height 5
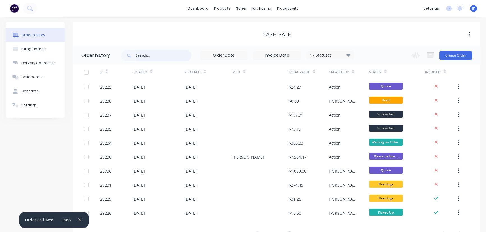
click at [145, 56] on input "text" at bounding box center [164, 55] width 56 height 11
type input "29237"
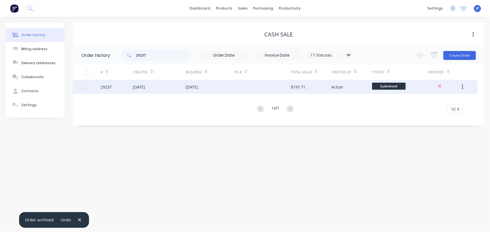
click at [142, 88] on div "[DATE]" at bounding box center [139, 87] width 12 height 6
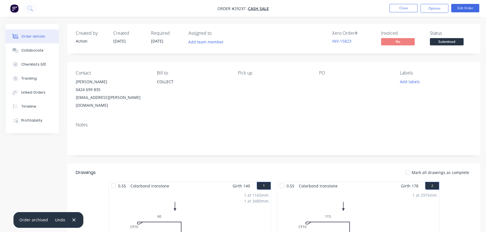
drag, startPoint x: 114, startPoint y: 82, endPoint x: 111, endPoint y: 85, distance: 4.2
click at [111, 85] on div "[PERSON_NAME]" at bounding box center [112, 82] width 72 height 8
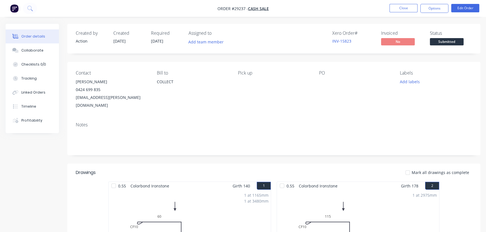
drag, startPoint x: 114, startPoint y: 82, endPoint x: 73, endPoint y: 84, distance: 41.0
click at [73, 84] on div "Contact [PERSON_NAME] 0424 699 835 [EMAIL_ADDRESS][PERSON_NAME][DOMAIN_NAME] [P…" at bounding box center [273, 90] width 413 height 56
copy div "[PERSON_NAME]"
click at [432, 8] on button "Options" at bounding box center [435, 8] width 28 height 9
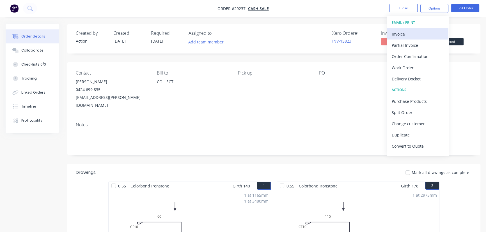
click at [406, 33] on div "Invoice" at bounding box center [418, 34] width 52 height 8
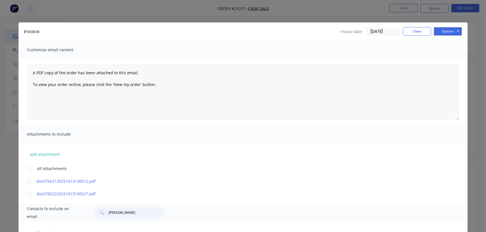
drag, startPoint x: 136, startPoint y: 215, endPoint x: 102, endPoint y: 218, distance: 34.1
click at [102, 218] on div "[PERSON_NAME]" at bounding box center [129, 212] width 70 height 11
paste input "[PERSON_NAME]"
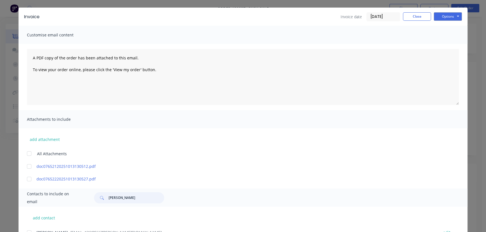
scroll to position [40, 0]
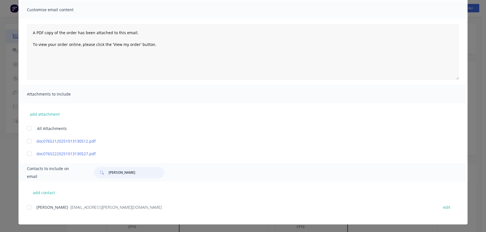
type input "[PERSON_NAME]"
drag, startPoint x: 129, startPoint y: 211, endPoint x: 42, endPoint y: 219, distance: 87.4
click at [42, 219] on div "Michael Smallbone - [EMAIL_ADDRESS][PERSON_NAME][DOMAIN_NAME] edit" at bounding box center [247, 214] width 441 height 21
copy div "Michael Smallbone - [EMAIL_ADDRESS][PERSON_NAME][DOMAIN_NAME]"
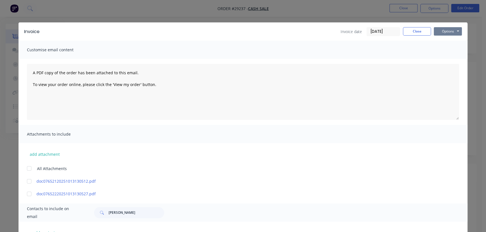
click at [442, 33] on button "Options" at bounding box center [448, 31] width 28 height 8
click at [443, 51] on button "Print" at bounding box center [452, 50] width 36 height 9
click at [420, 29] on button "Close" at bounding box center [417, 31] width 28 height 8
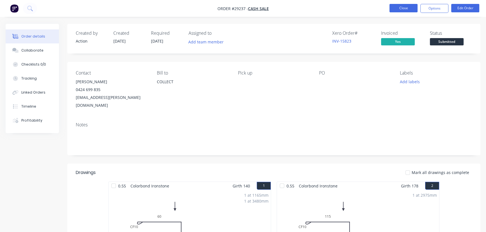
click at [405, 7] on button "Close" at bounding box center [404, 8] width 28 height 8
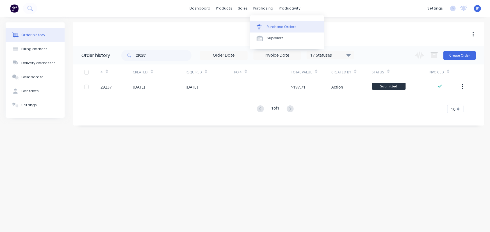
click at [266, 23] on link "Purchase Orders" at bounding box center [287, 26] width 74 height 11
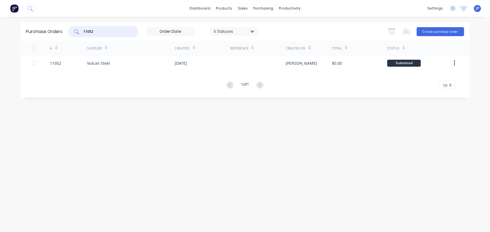
drag, startPoint x: 85, startPoint y: 33, endPoint x: 48, endPoint y: 39, distance: 36.7
click at [50, 39] on div "Purchase Orders 11052 5 Statuses 5 Statuses Export to Excel (XLSX) Create purch…" at bounding box center [244, 31] width 449 height 18
type input "10929"
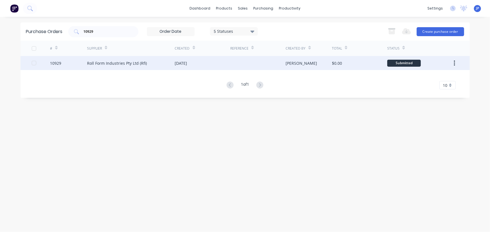
click at [128, 64] on div "Roll Form Industries Pty Ltd (Rfi)" at bounding box center [117, 63] width 60 height 6
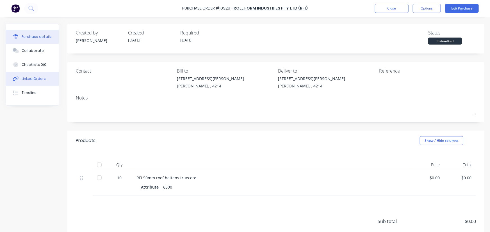
click at [39, 76] on div "Linked Orders" at bounding box center [34, 78] width 24 height 5
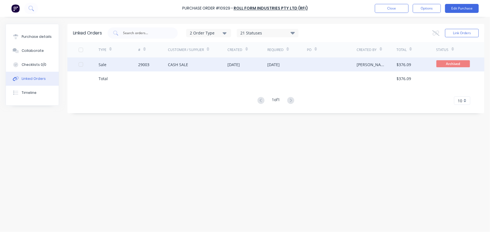
click at [175, 67] on div "CASH SALE" at bounding box center [178, 65] width 20 height 6
